Goal: Information Seeking & Learning: Learn about a topic

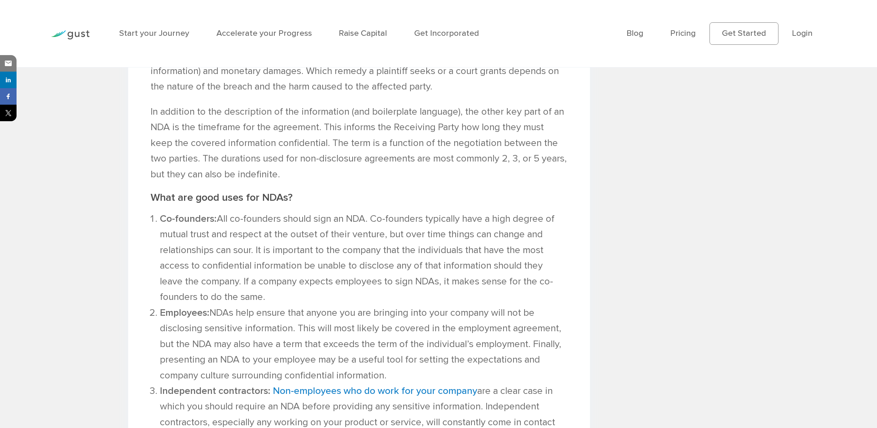
scroll to position [760, 0]
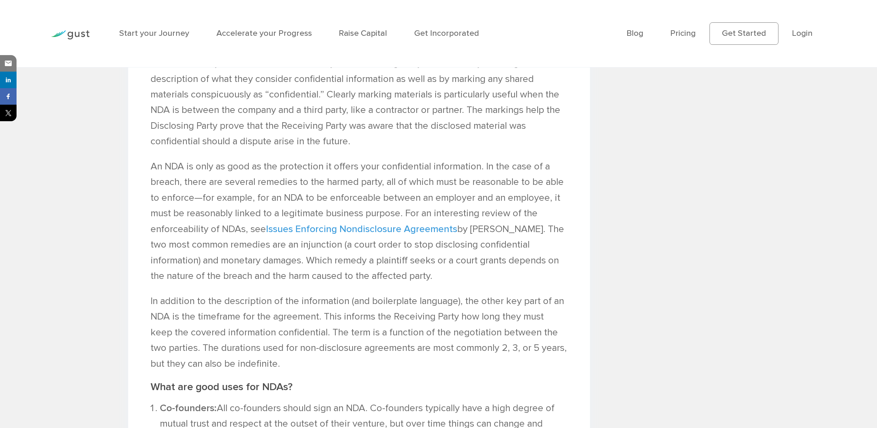
click at [434, 231] on link "Issues Enforcing Nondisclosure Agreements" at bounding box center [361, 229] width 191 height 12
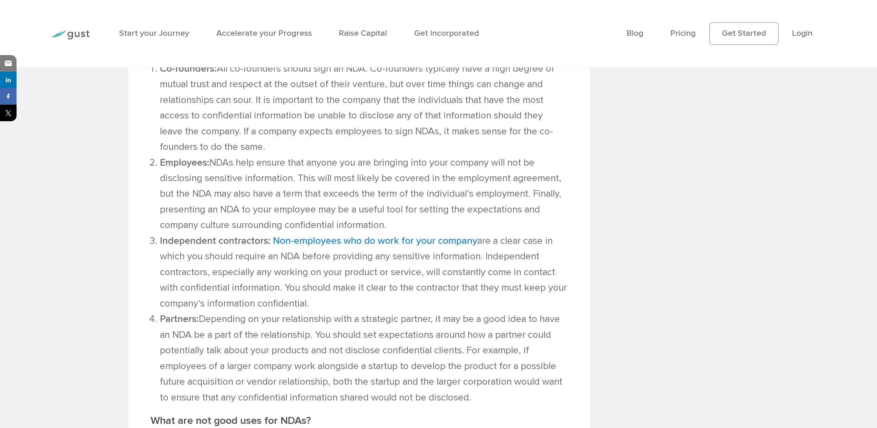
scroll to position [1832, 0]
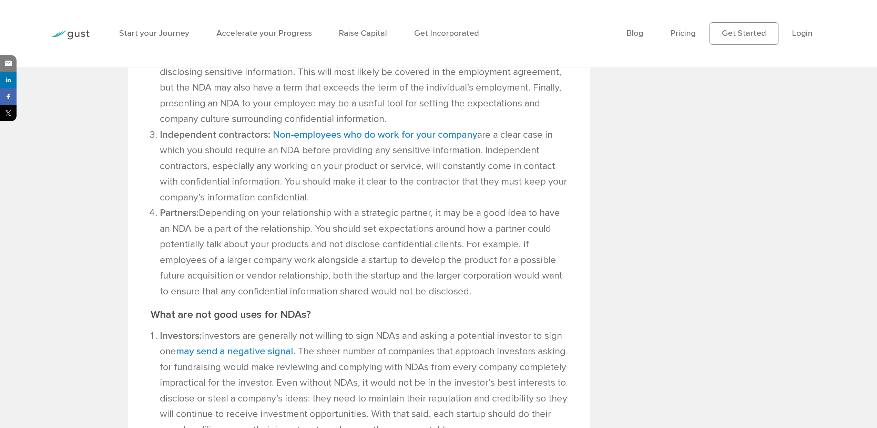
click at [472, 222] on li "Partners: Depending on your relationship with a strategic partner, it may be a …" at bounding box center [364, 252] width 408 height 94
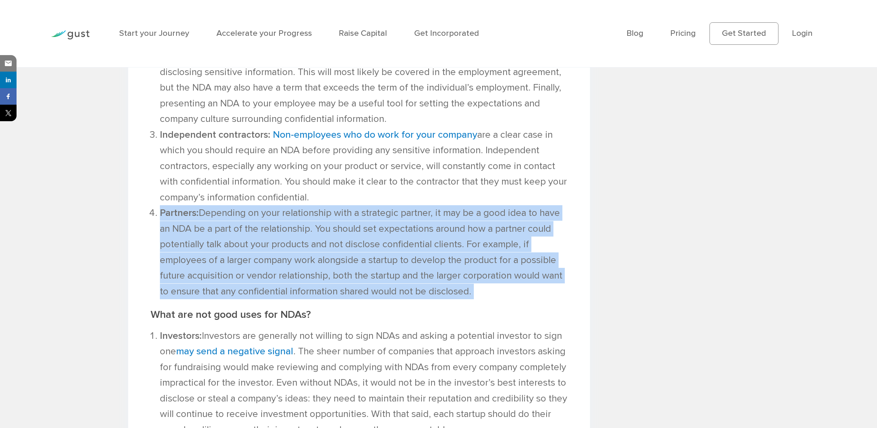
drag, startPoint x: 472, startPoint y: 222, endPoint x: 463, endPoint y: 235, distance: 16.1
click at [463, 235] on li "Partners: Depending on your relationship with a strategic partner, it may be a …" at bounding box center [364, 252] width 408 height 94
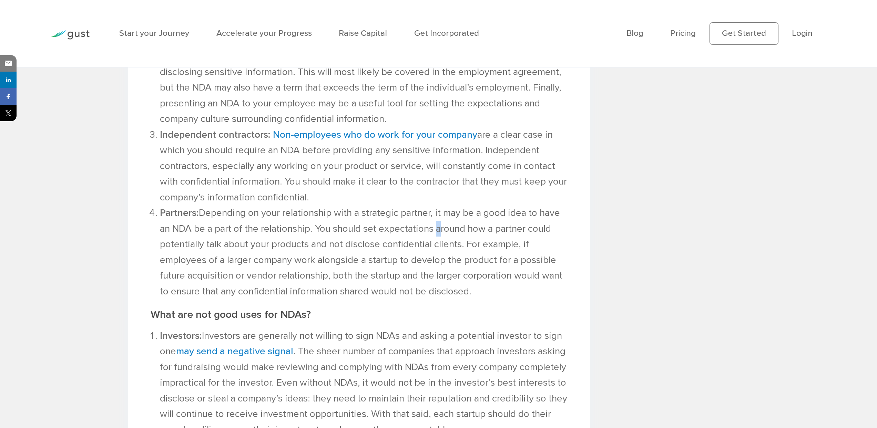
click at [463, 235] on li "Partners: Depending on your relationship with a strategic partner, it may be a …" at bounding box center [364, 252] width 408 height 94
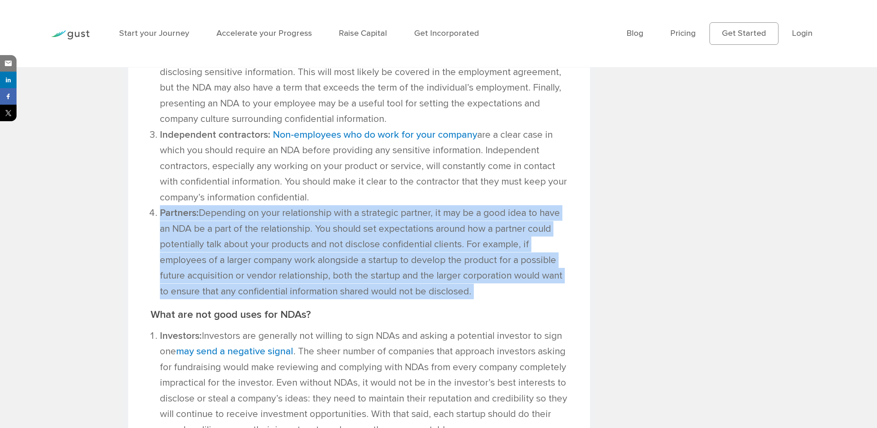
drag, startPoint x: 463, startPoint y: 235, endPoint x: 473, endPoint y: 256, distance: 23.3
click at [473, 256] on li "Partners: Depending on your relationship with a strategic partner, it may be a …" at bounding box center [364, 252] width 408 height 94
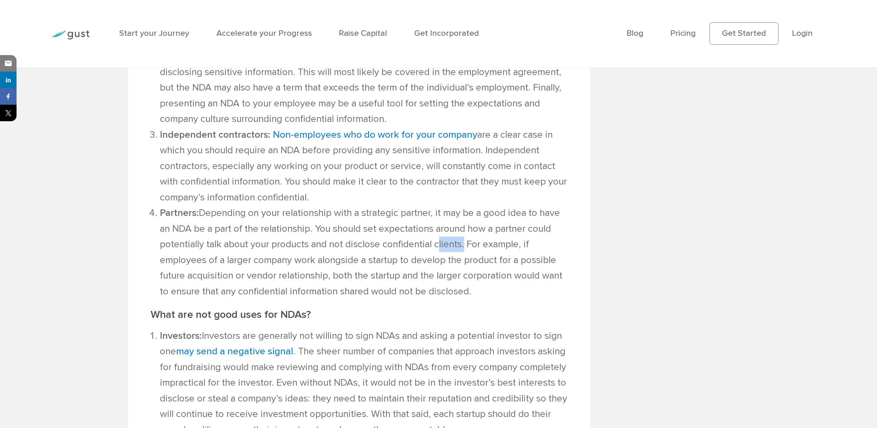
click at [473, 256] on li "Partners: Depending on your relationship with a strategic partner, it may be a …" at bounding box center [364, 252] width 408 height 94
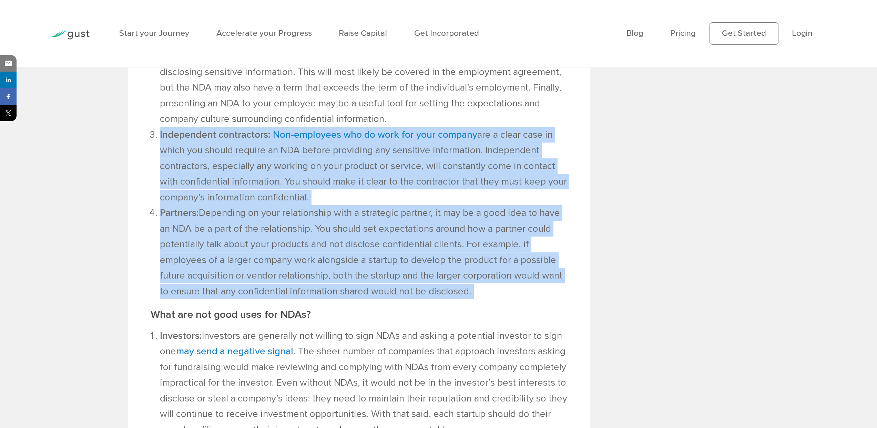
drag, startPoint x: 473, startPoint y: 256, endPoint x: 242, endPoint y: 181, distance: 243.5
click at [242, 181] on ol "Co-founders: All co-founders should sign an NDA. Co-founders typically have a h…" at bounding box center [359, 127] width 417 height 345
click at [242, 181] on li "Independent contractors: Non-employees who do work for your company are a clear…" at bounding box center [364, 166] width 408 height 78
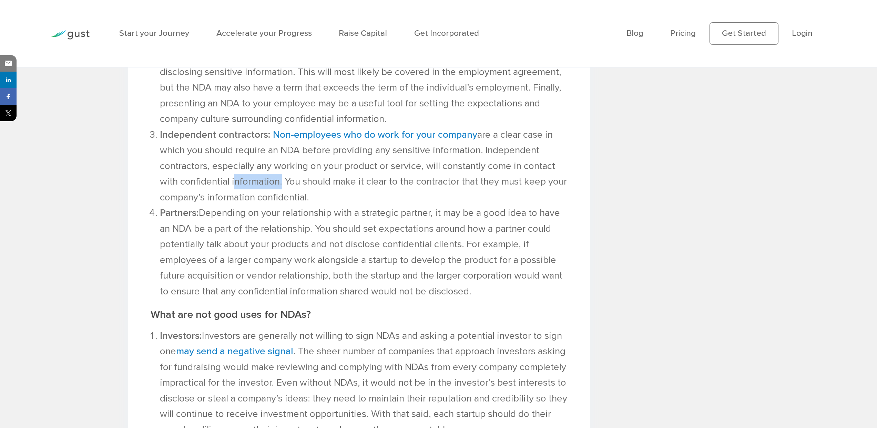
click at [242, 181] on li "Independent contractors: Non-employees who do work for your company are a clear…" at bounding box center [364, 166] width 408 height 78
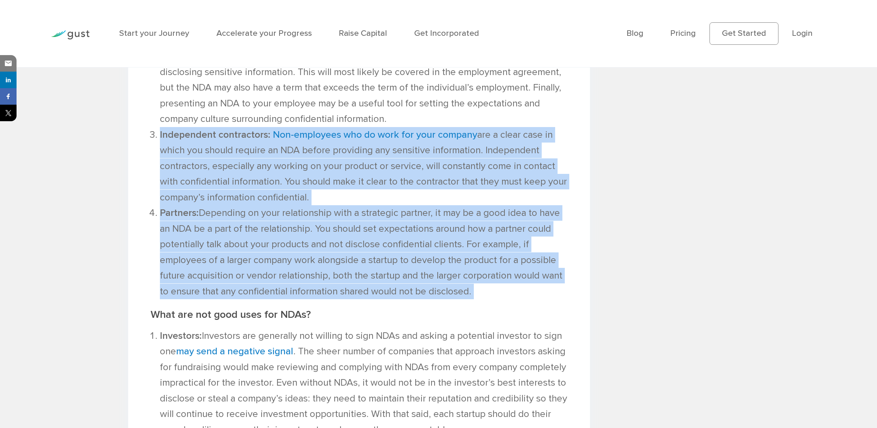
drag, startPoint x: 242, startPoint y: 181, endPoint x: 351, endPoint y: 242, distance: 125.1
click at [351, 242] on ol "Co-founders: All co-founders should sign an NDA. Co-founders typically have a h…" at bounding box center [359, 127] width 417 height 345
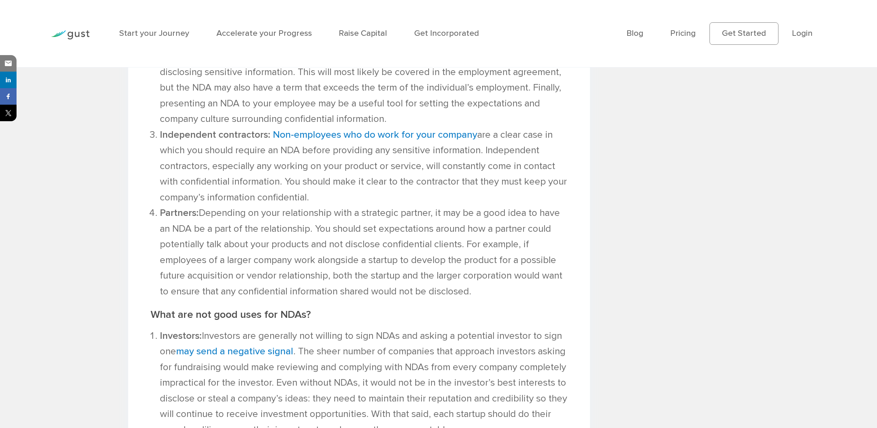
click at [351, 242] on li "Partners: Depending on your relationship with a strategic partner, it may be a …" at bounding box center [364, 252] width 408 height 94
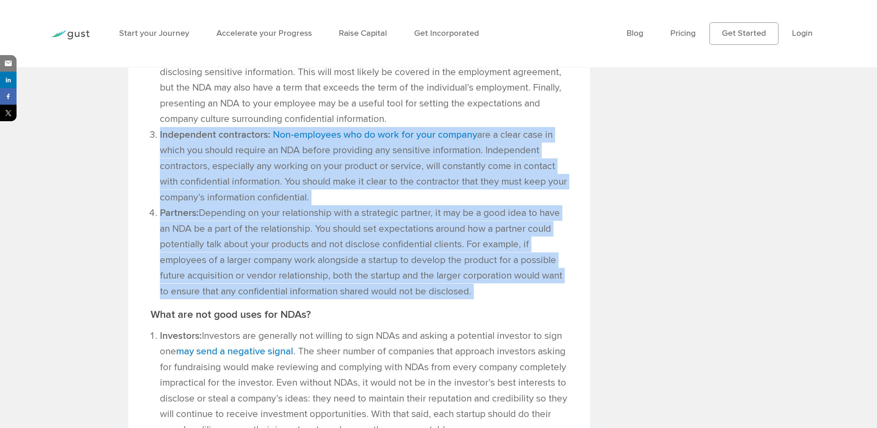
drag, startPoint x: 351, startPoint y: 242, endPoint x: 347, endPoint y: 202, distance: 40.2
click at [347, 202] on ol "Co-founders: All co-founders should sign an NDA. Co-founders typically have a h…" at bounding box center [359, 127] width 417 height 345
click at [347, 202] on li "Independent contractors: Non-employees who do work for your company are a clear…" at bounding box center [364, 166] width 408 height 78
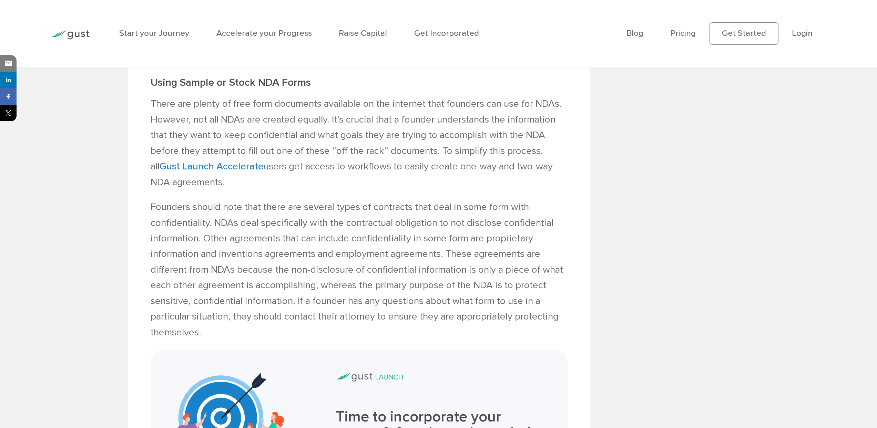
scroll to position [2317, 0]
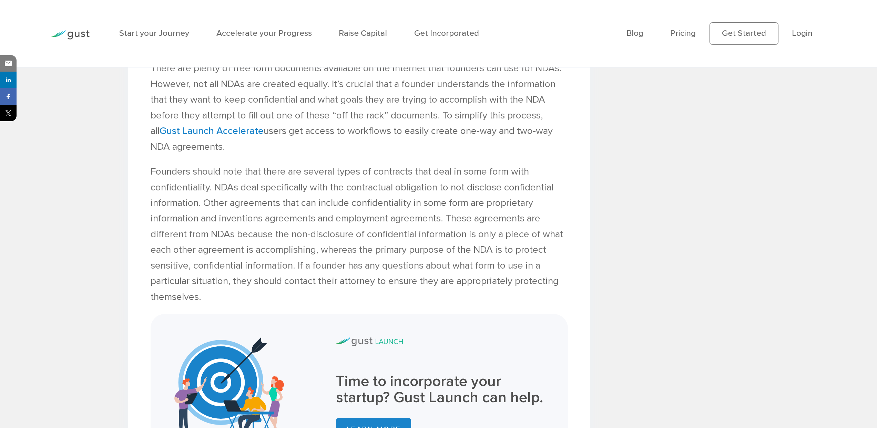
click at [303, 184] on p "Founders should note that there are several types of contracts that deal in som…" at bounding box center [359, 234] width 417 height 141
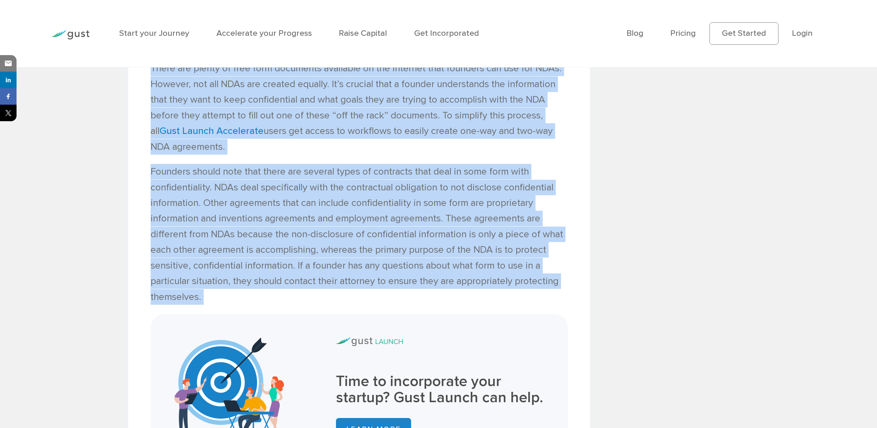
drag, startPoint x: 303, startPoint y: 184, endPoint x: 353, endPoint y: 133, distance: 71.1
click at [353, 133] on p "There are plenty of free form documents available on the internet that founders…" at bounding box center [359, 108] width 417 height 94
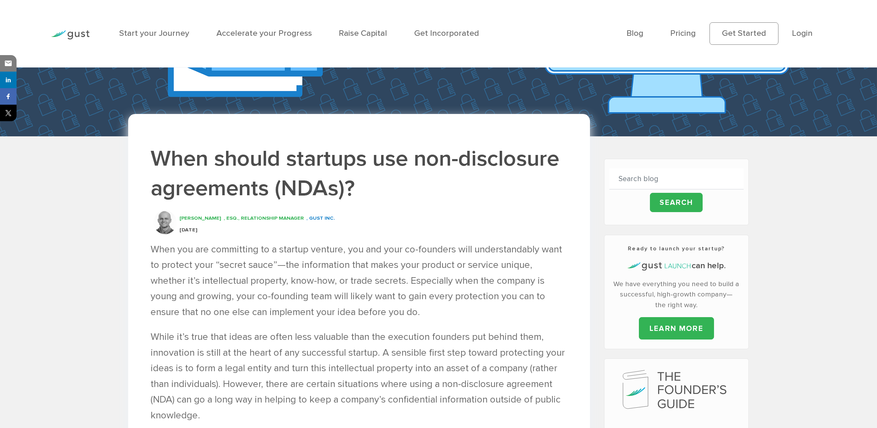
scroll to position [186, 0]
